Goal: Navigation & Orientation: Find specific page/section

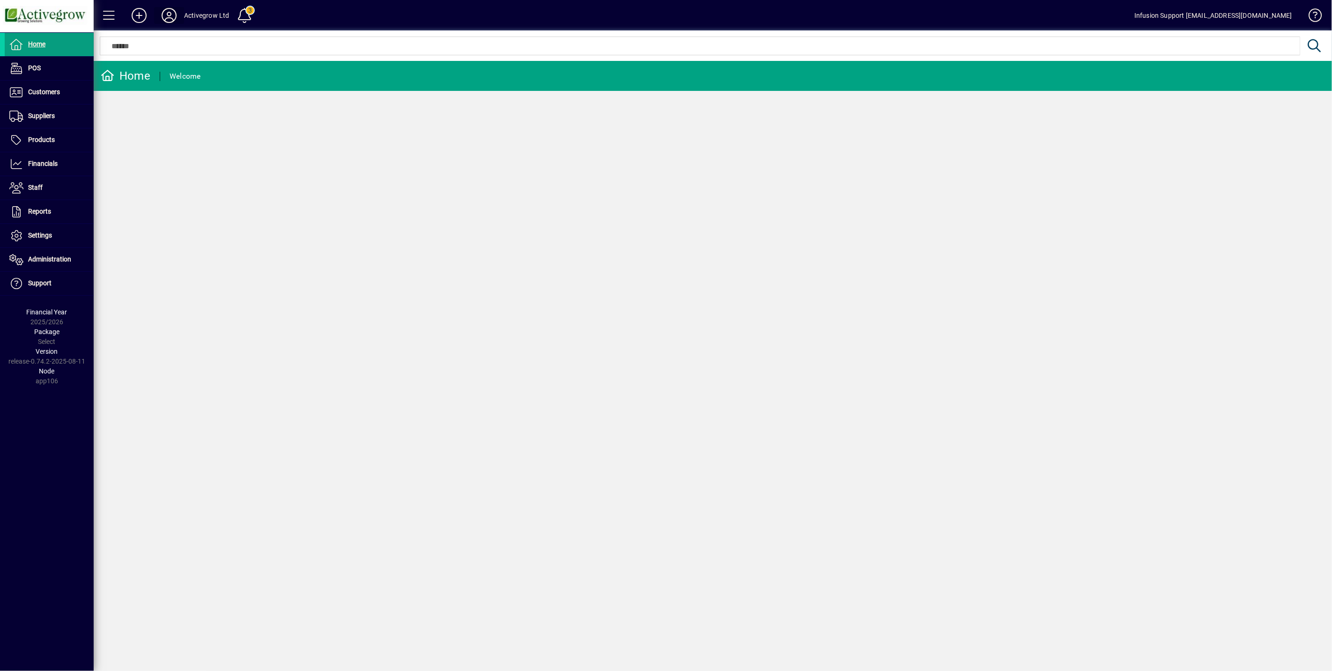
click at [162, 14] on icon at bounding box center [169, 15] width 19 height 15
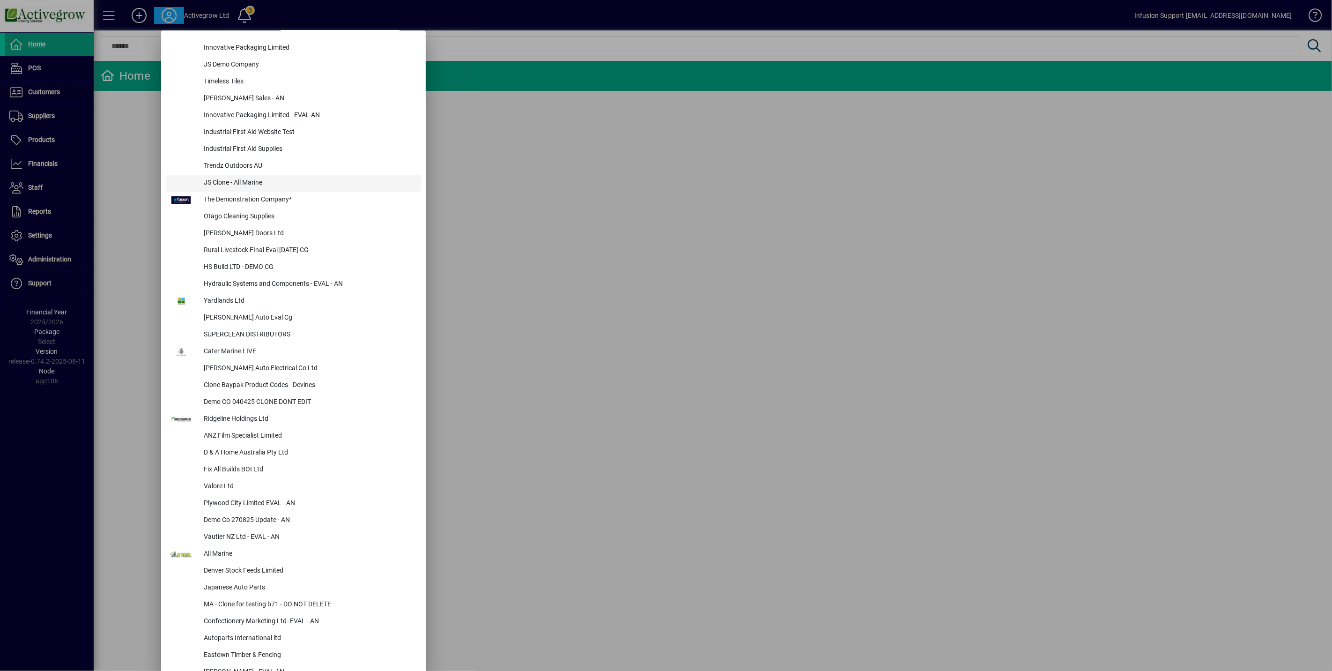
scroll to position [156, 0]
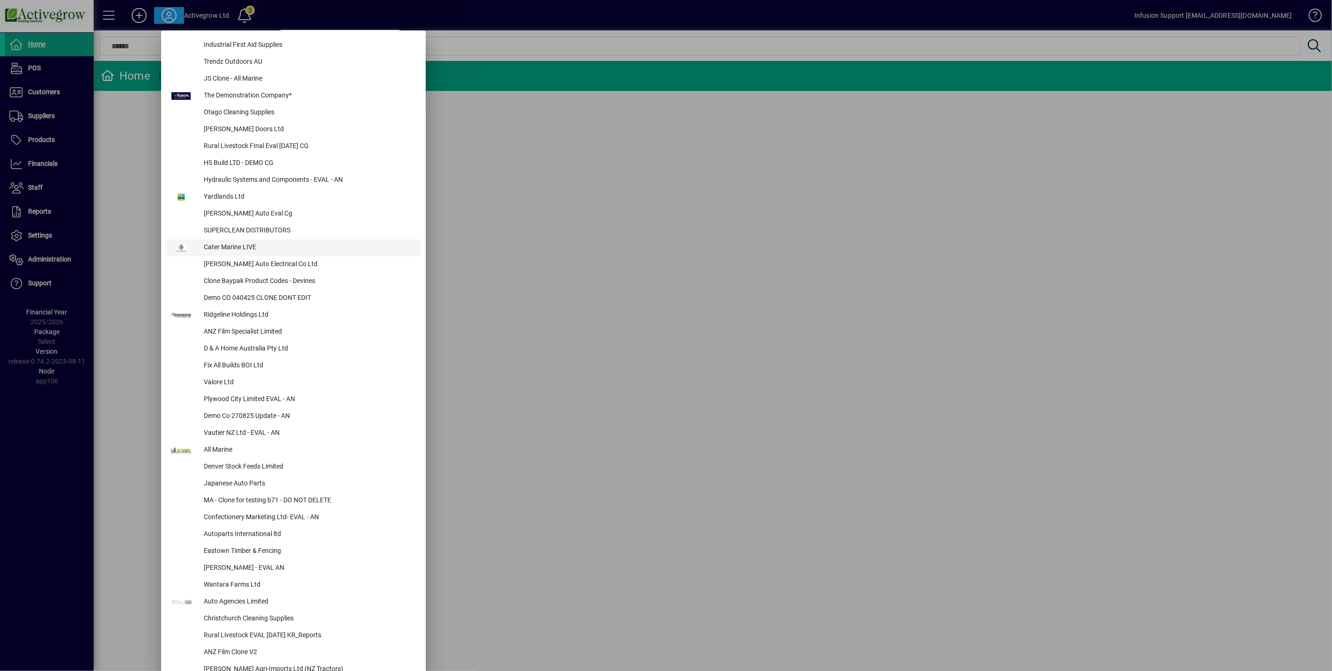
click at [362, 239] on div "Cater Marine LIVE" at bounding box center [308, 247] width 225 height 17
